Goal: Information Seeking & Learning: Find contact information

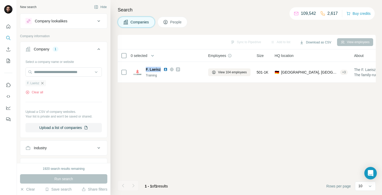
click at [43, 83] on icon "button" at bounding box center [42, 83] width 2 height 2
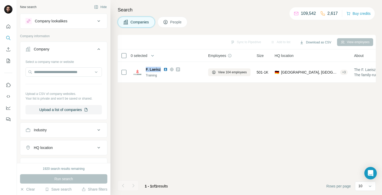
click at [39, 72] on div at bounding box center [39, 72] width 0 height 0
click at [46, 73] on input "text" at bounding box center [63, 71] width 76 height 9
paste input "**********"
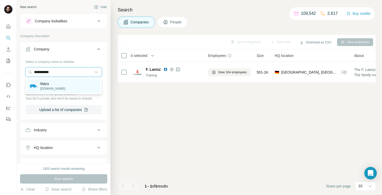
type input "**********"
click at [54, 83] on p "Macs" at bounding box center [52, 83] width 25 height 5
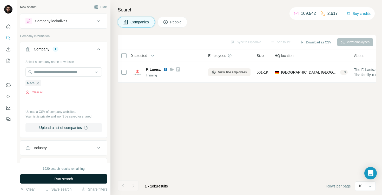
click at [56, 177] on span "Run search" at bounding box center [63, 178] width 19 height 5
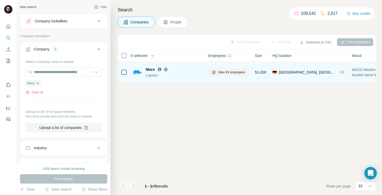
click at [159, 70] on img at bounding box center [160, 69] width 4 height 4
click at [229, 73] on span "View 93 employees" at bounding box center [231, 72] width 27 height 5
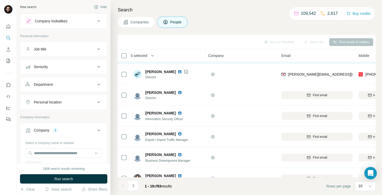
scroll to position [93, 0]
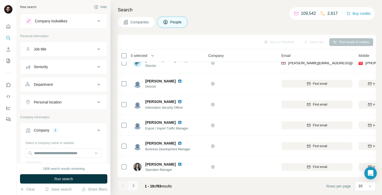
click at [133, 186] on icon "Navigate to next page" at bounding box center [133, 185] width 5 height 5
click at [133, 185] on icon "Navigate to next page" at bounding box center [133, 185] width 5 height 5
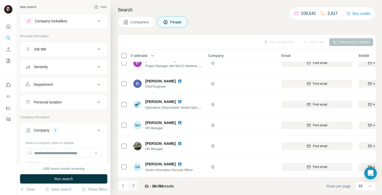
click at [137, 185] on button "Navigate to next page" at bounding box center [133, 185] width 10 height 10
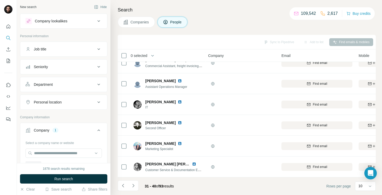
click at [64, 53] on button "Job title" at bounding box center [63, 49] width 87 height 12
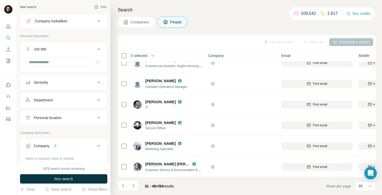
click at [128, 24] on icon at bounding box center [125, 21] width 5 height 5
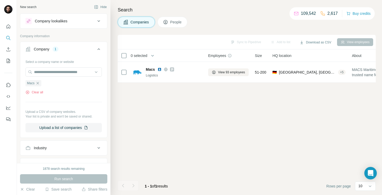
scroll to position [0, 0]
click at [39, 84] on icon "button" at bounding box center [38, 83] width 4 height 4
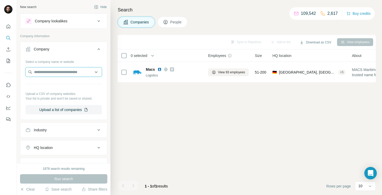
click at [41, 71] on input "text" at bounding box center [63, 71] width 76 height 9
paste input "**********"
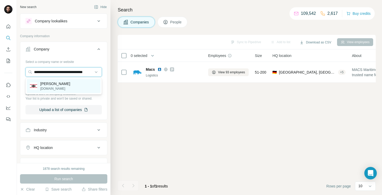
type input "**********"
click at [65, 84] on p "[PERSON_NAME]" at bounding box center [55, 83] width 30 height 5
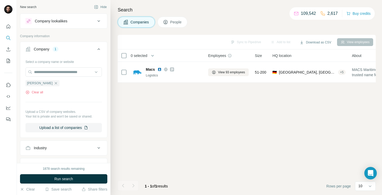
scroll to position [0, 0]
click at [56, 176] on button "Run search" at bounding box center [63, 178] width 87 height 9
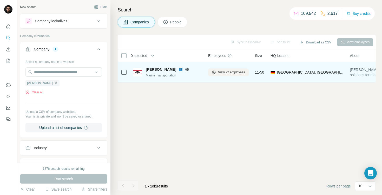
click at [179, 69] on img at bounding box center [181, 69] width 4 height 4
